Goal: Information Seeking & Learning: Learn about a topic

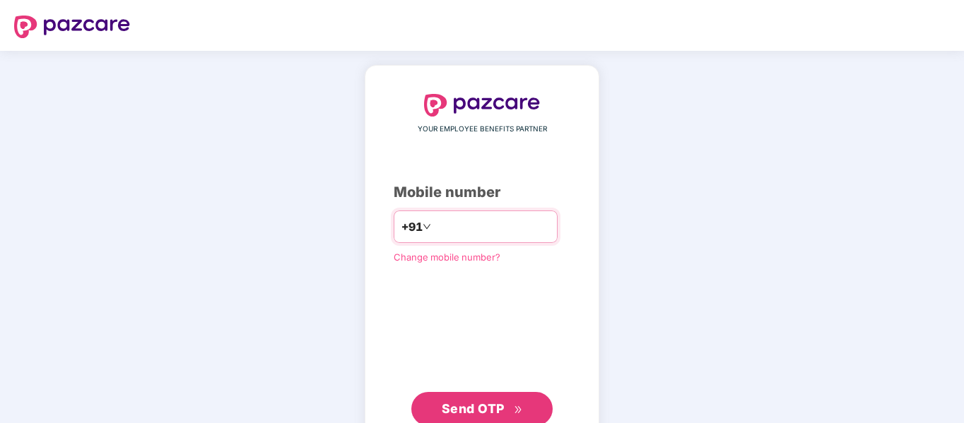
click at [503, 230] on input "number" at bounding box center [492, 227] width 116 height 23
drag, startPoint x: 445, startPoint y: 226, endPoint x: 510, endPoint y: 228, distance: 65.0
click at [510, 228] on input "**********" at bounding box center [492, 227] width 116 height 23
click at [506, 228] on input "**********" at bounding box center [492, 227] width 116 height 23
type input "**********"
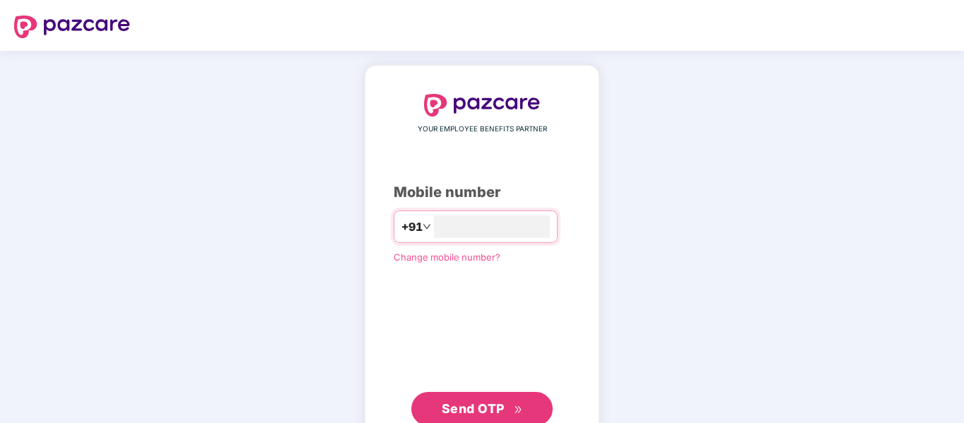
click at [495, 406] on span "Send OTP" at bounding box center [473, 408] width 63 height 15
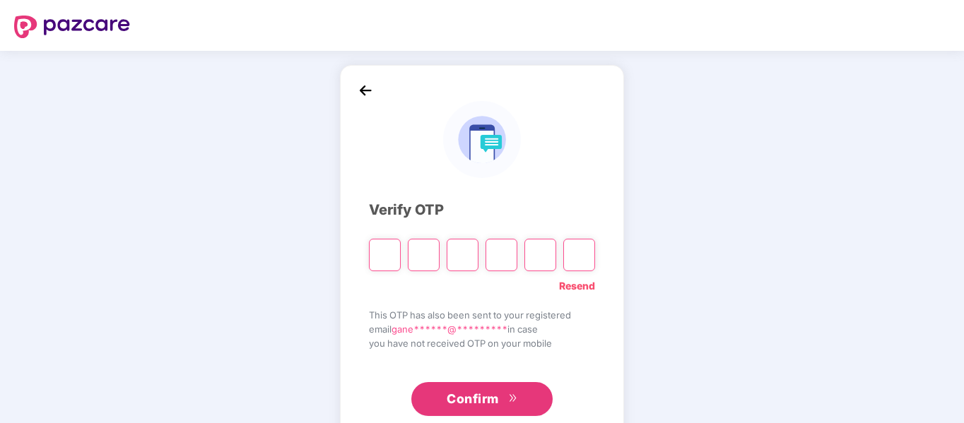
type input "*"
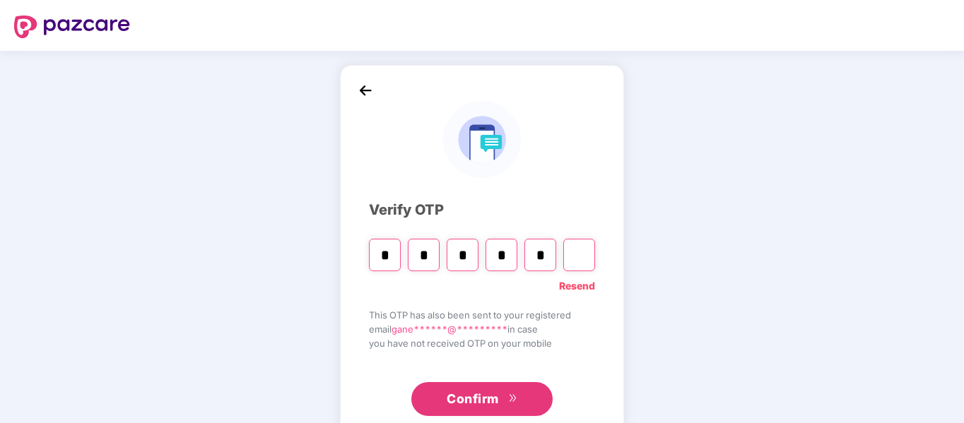
type input "*"
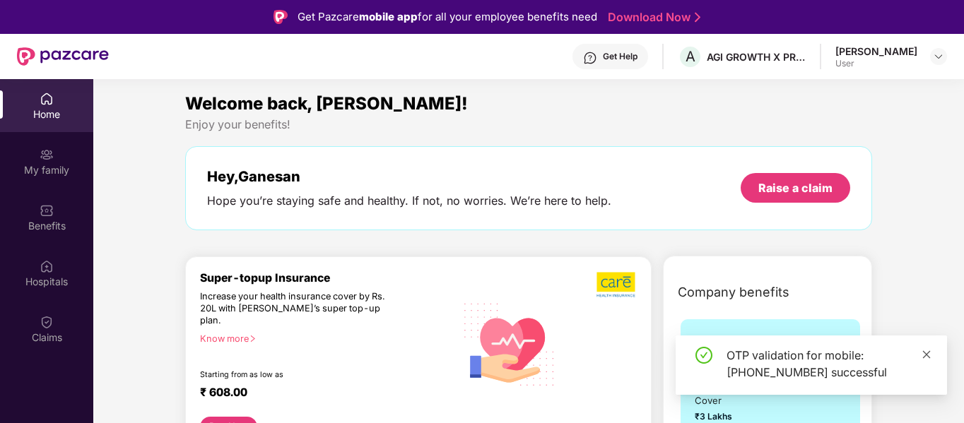
click at [926, 352] on icon "close" at bounding box center [926, 355] width 10 height 10
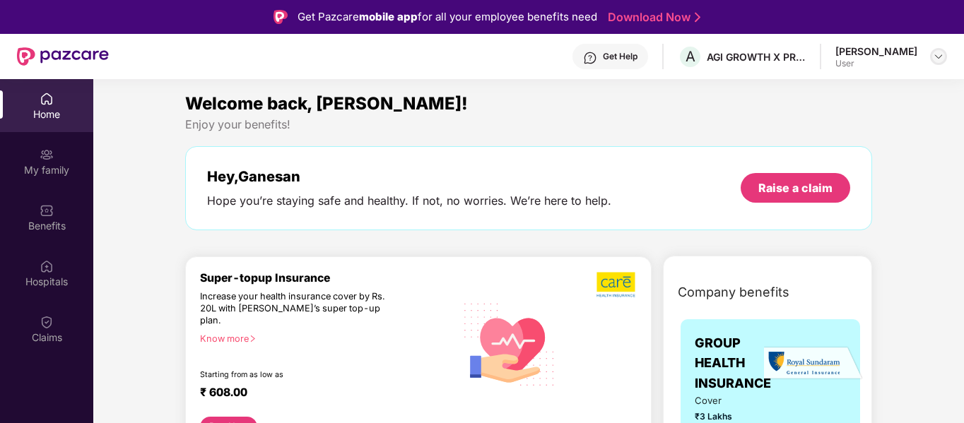
click at [938, 56] on img at bounding box center [938, 56] width 11 height 11
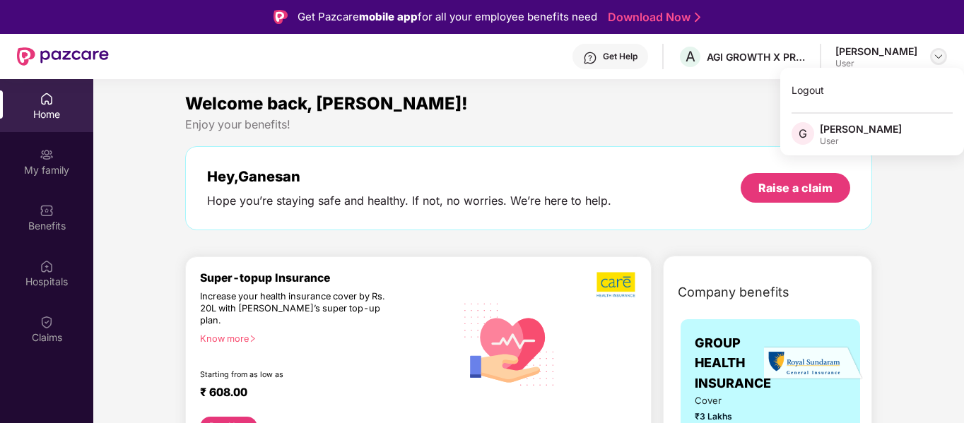
click at [938, 56] on img at bounding box center [938, 56] width 11 height 11
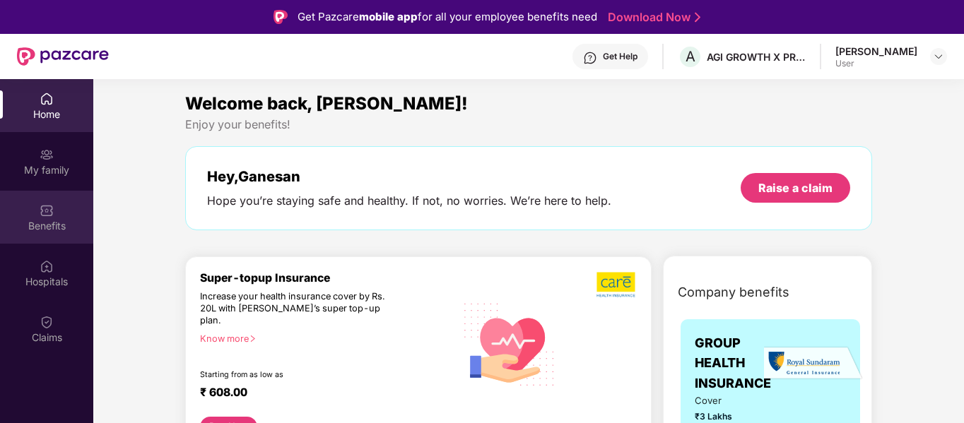
click at [43, 210] on img at bounding box center [47, 211] width 14 height 14
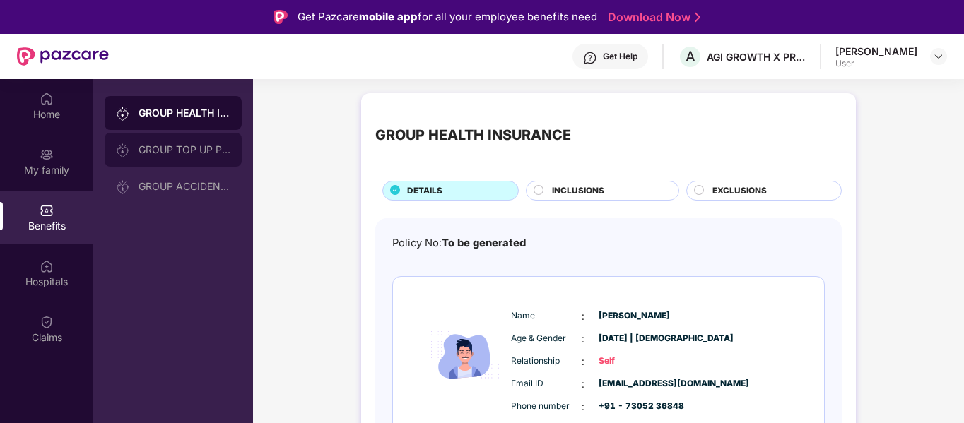
click at [190, 155] on div "GROUP TOP UP POLICY" at bounding box center [173, 150] width 137 height 34
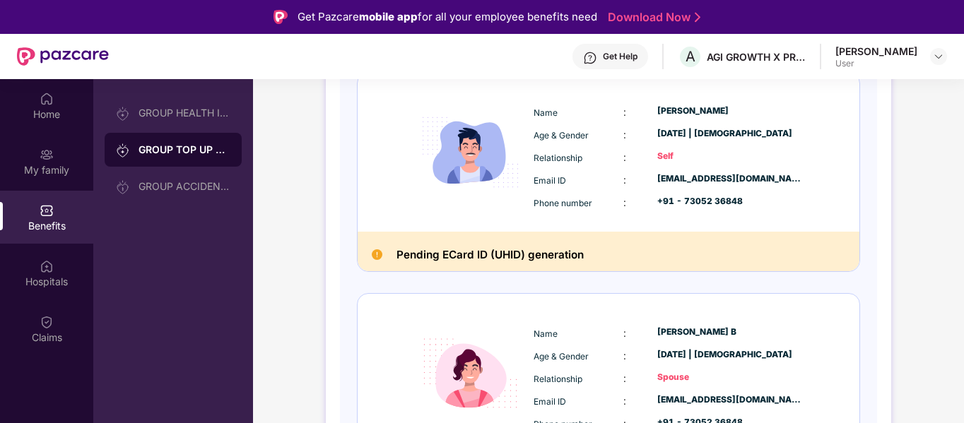
scroll to position [236, 0]
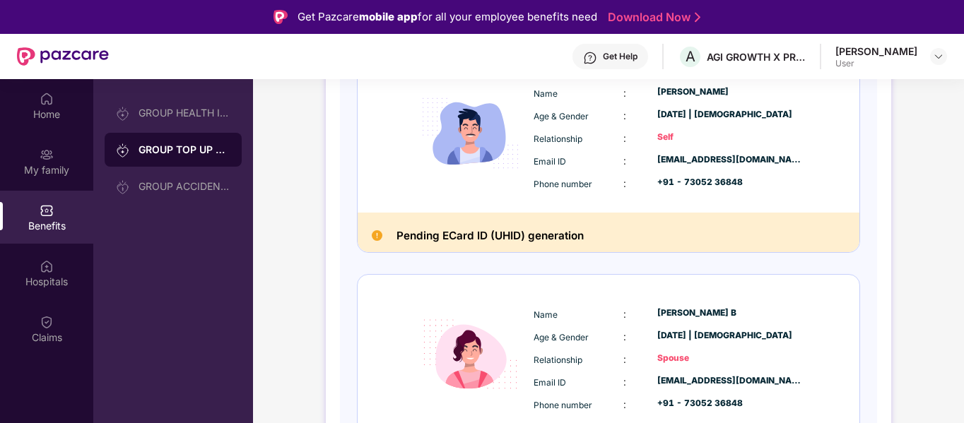
click at [374, 235] on img at bounding box center [377, 235] width 11 height 11
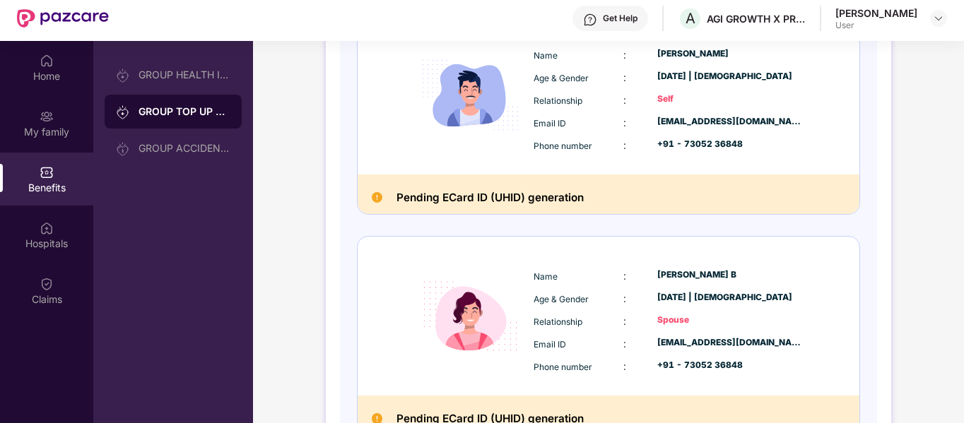
scroll to position [79, 0]
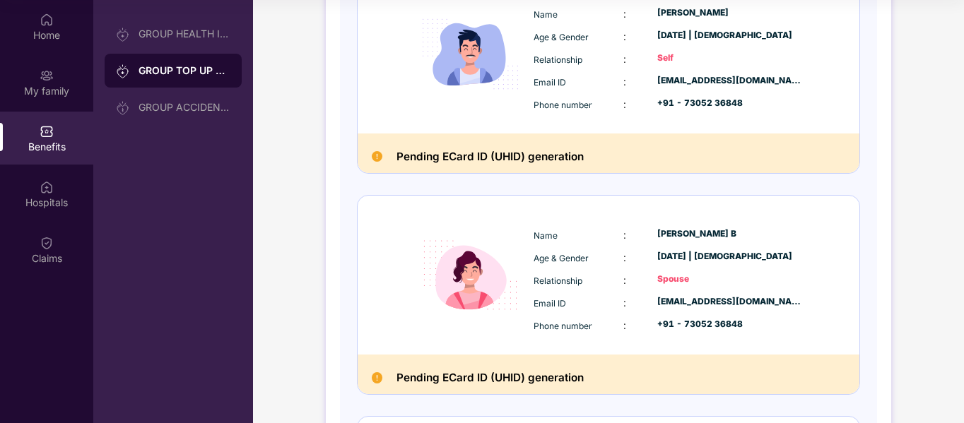
drag, startPoint x: 962, startPoint y: 206, endPoint x: 965, endPoint y: 230, distance: 24.2
click at [963, 230] on html "Get Pazcare mobile app for all your employee benefits need Download Now Get Hel…" at bounding box center [482, 132] width 964 height 423
drag, startPoint x: 912, startPoint y: 286, endPoint x: 874, endPoint y: 264, distance: 44.4
click at [911, 286] on div "DETAILS INCLUSIONS EXCLUSIONS Policy No: To be generated Name : [PERSON_NAME] A…" at bounding box center [608, 378] width 711 height 1093
drag, startPoint x: 884, startPoint y: 102, endPoint x: 884, endPoint y: 131, distance: 29.7
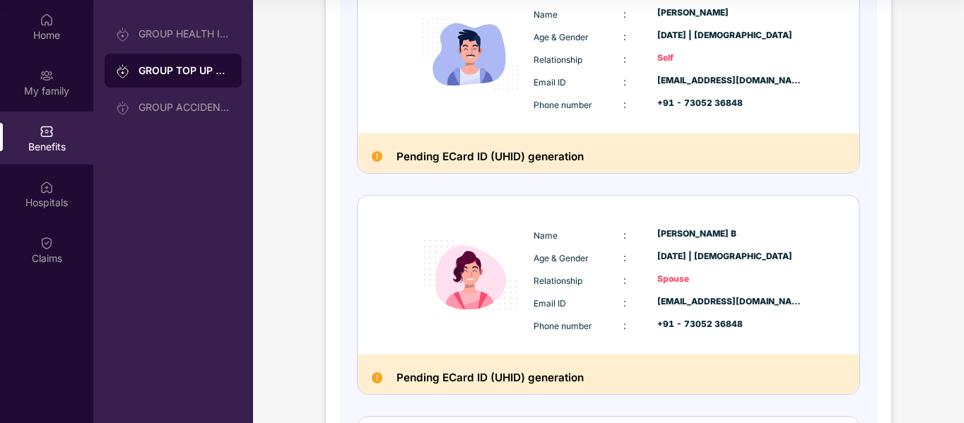
click at [884, 110] on div "DETAILS INCLUSIONS EXCLUSIONS Policy No: To be generated Name : [PERSON_NAME] A…" at bounding box center [608, 371] width 565 height 1065
click at [883, 325] on div "DETAILS INCLUSIONS EXCLUSIONS Policy No: To be generated Name : [PERSON_NAME] A…" at bounding box center [608, 371] width 565 height 1065
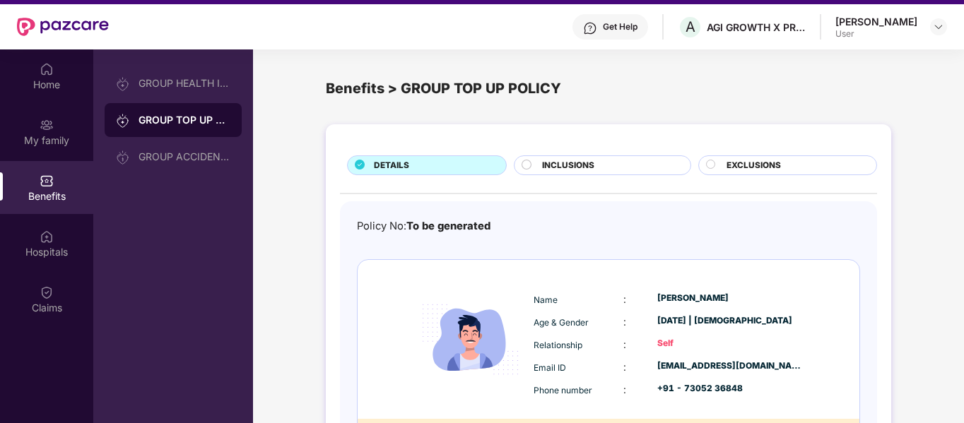
scroll to position [0, 0]
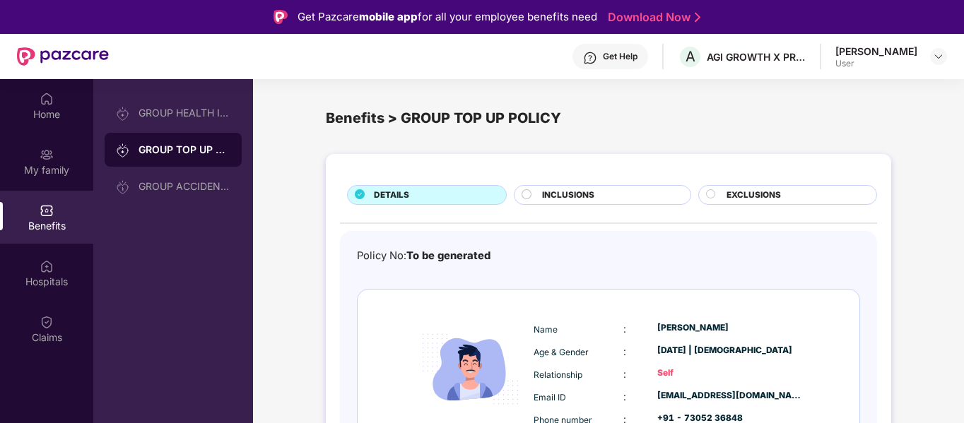
click at [569, 192] on span "INCLUSIONS" at bounding box center [568, 195] width 52 height 13
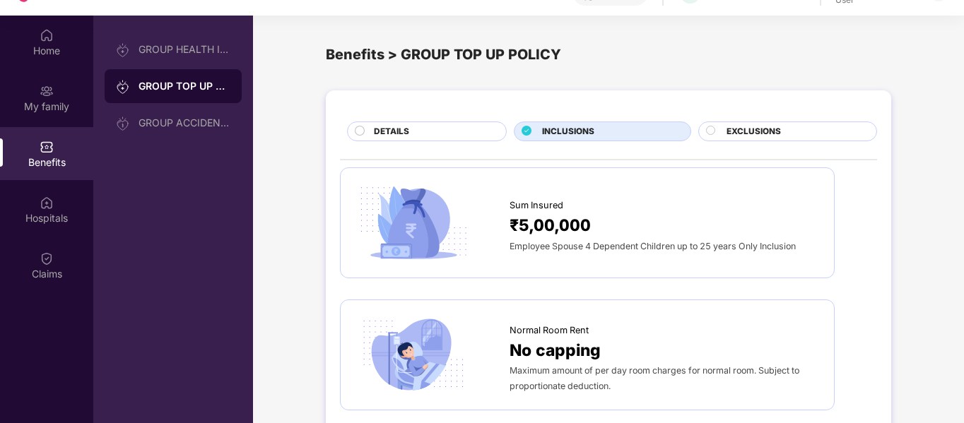
scroll to position [79, 0]
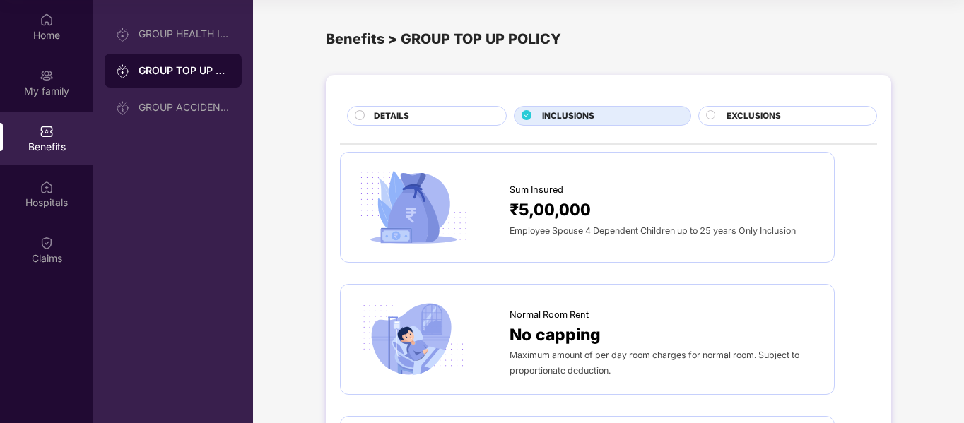
click at [760, 109] on div "EXCLUSIONS" at bounding box center [787, 116] width 179 height 20
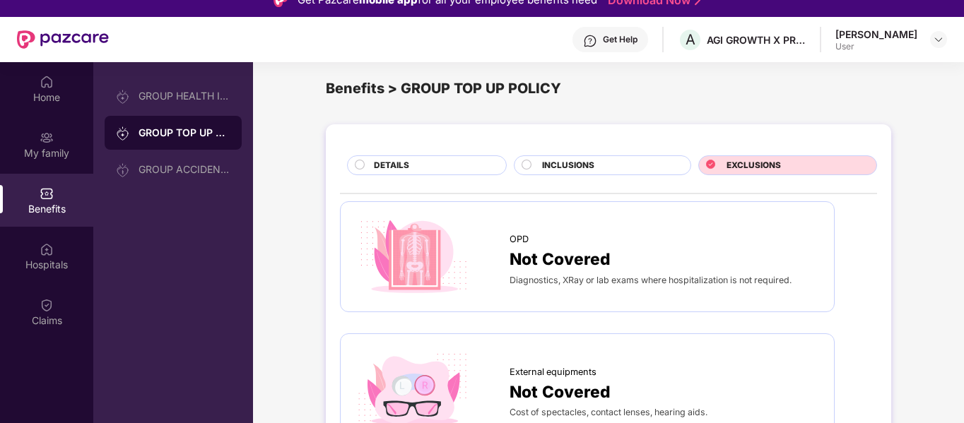
scroll to position [0, 0]
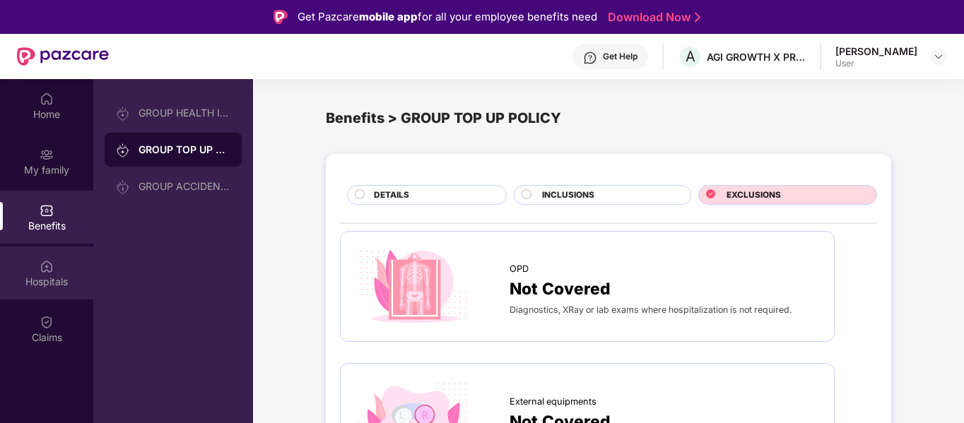
click at [27, 264] on div "Hospitals" at bounding box center [46, 273] width 93 height 53
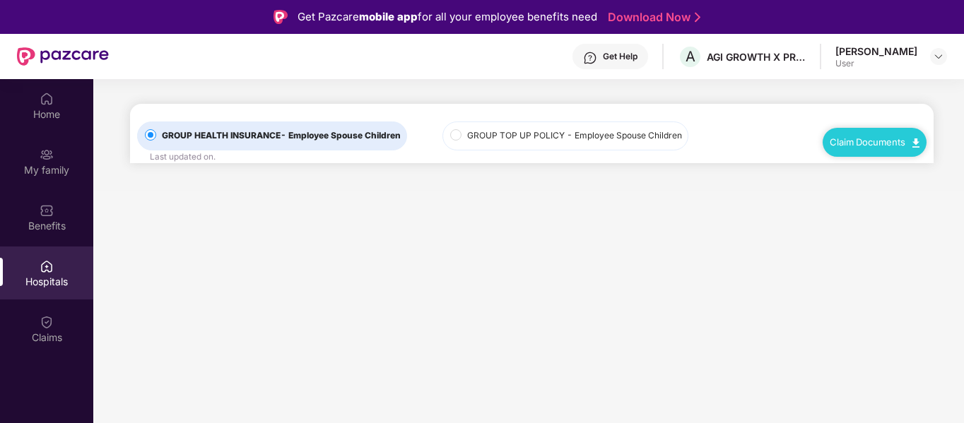
click at [526, 129] on label "GROUP TOP UP POLICY - Employee Spouse Children" at bounding box center [565, 136] width 246 height 29
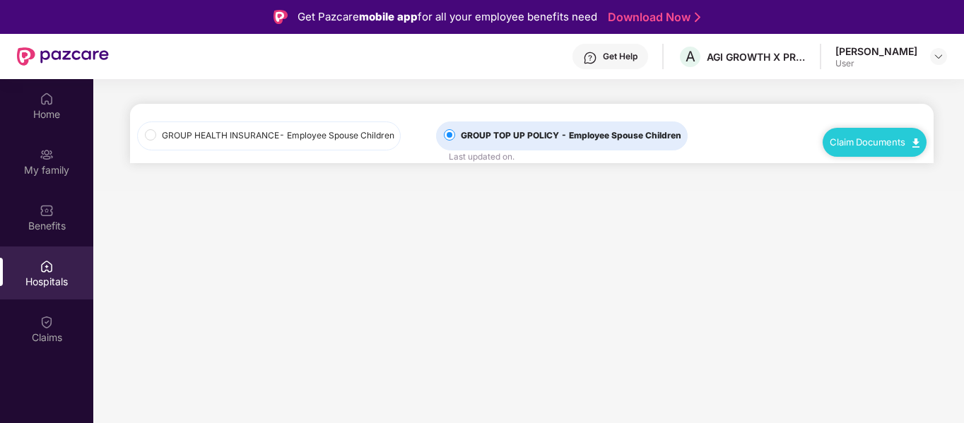
click at [473, 158] on div "Last updated on ." at bounding box center [482, 157] width 66 height 13
click at [324, 146] on label "GROUP HEALTH INSURANCE - Employee Spouse Children" at bounding box center [269, 136] width 264 height 29
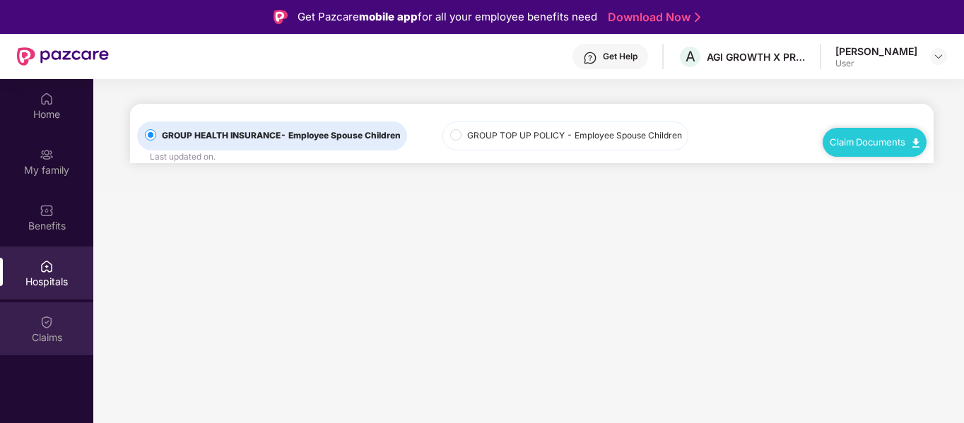
click at [47, 334] on div "Claims" at bounding box center [46, 338] width 93 height 14
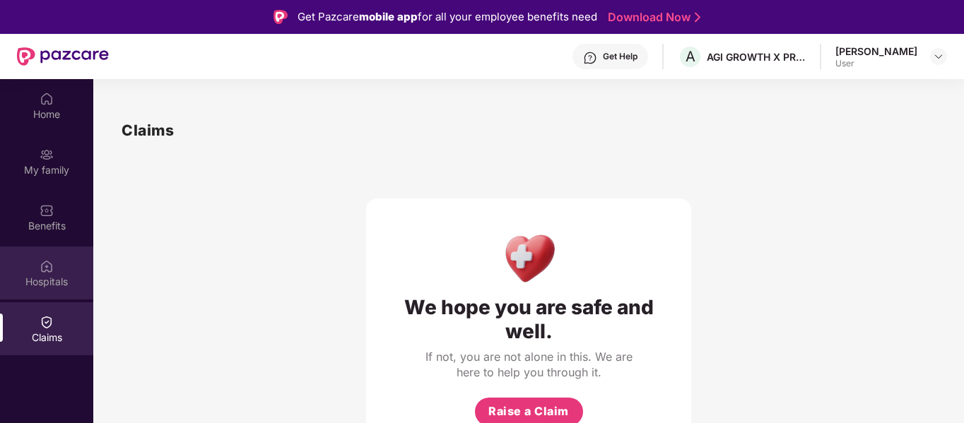
click at [47, 263] on img at bounding box center [47, 266] width 14 height 14
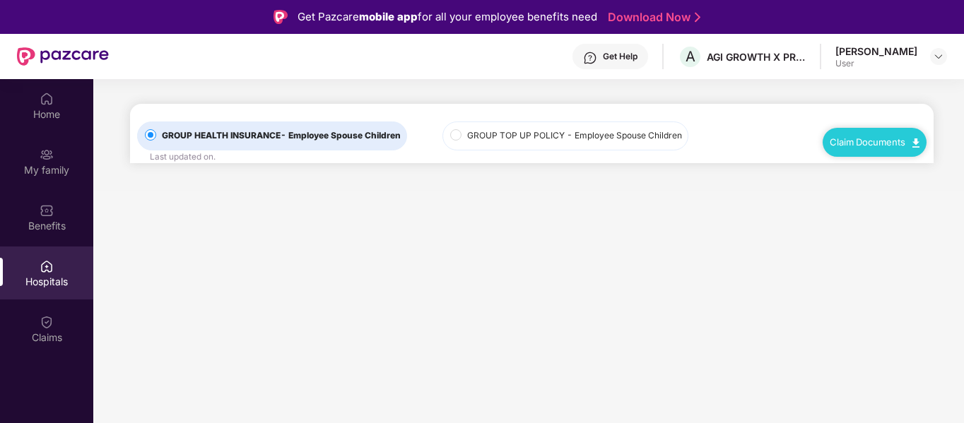
click at [914, 148] on div "Claim Documents" at bounding box center [874, 142] width 104 height 28
click at [43, 213] on img at bounding box center [47, 211] width 14 height 14
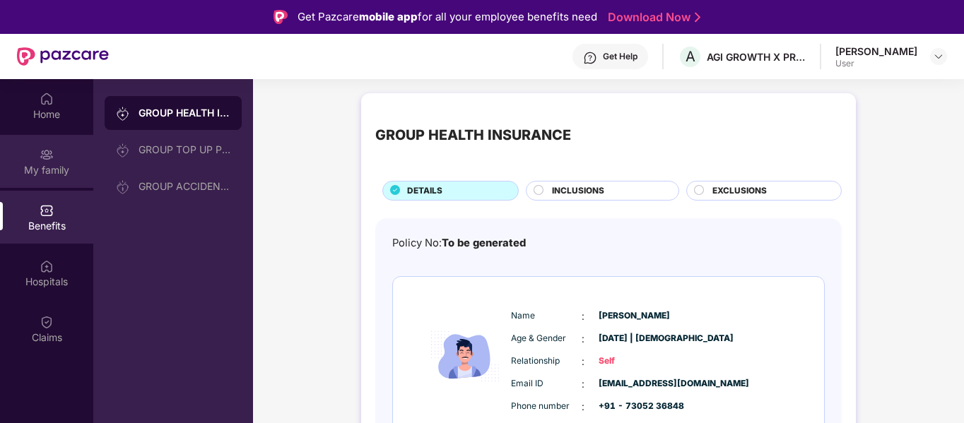
click at [47, 177] on div "My family" at bounding box center [46, 161] width 93 height 53
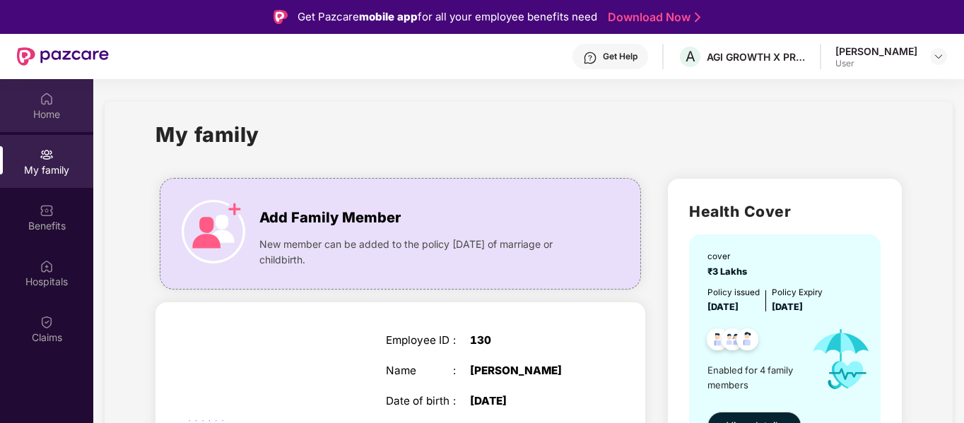
click at [47, 122] on div "Home" at bounding box center [46, 105] width 93 height 53
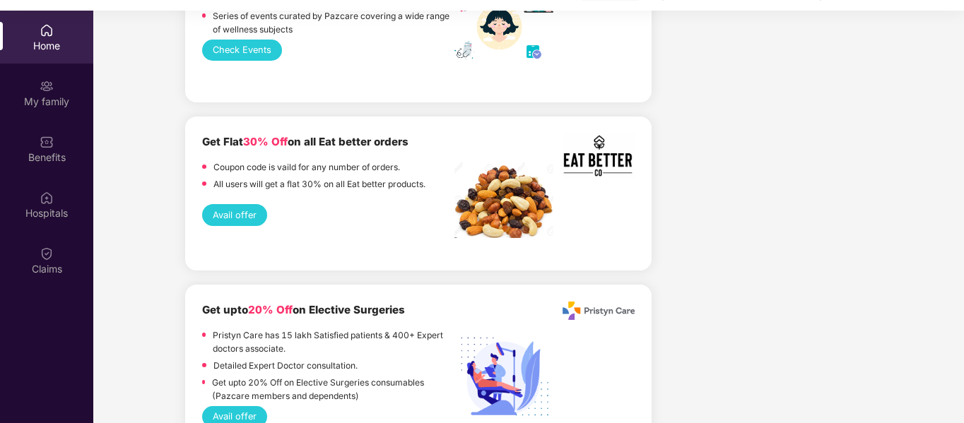
scroll to position [79, 0]
